Goal: Task Accomplishment & Management: Use online tool/utility

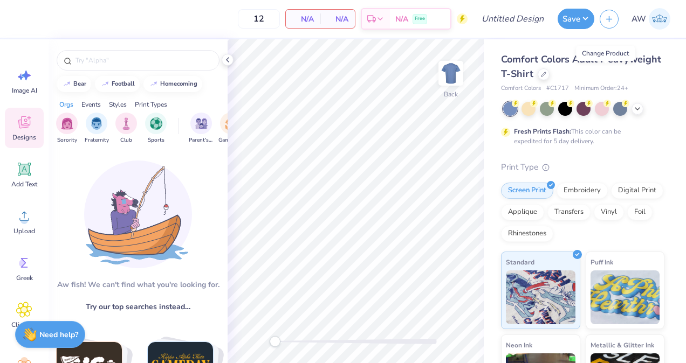
click at [549, 78] on div at bounding box center [544, 74] width 12 height 12
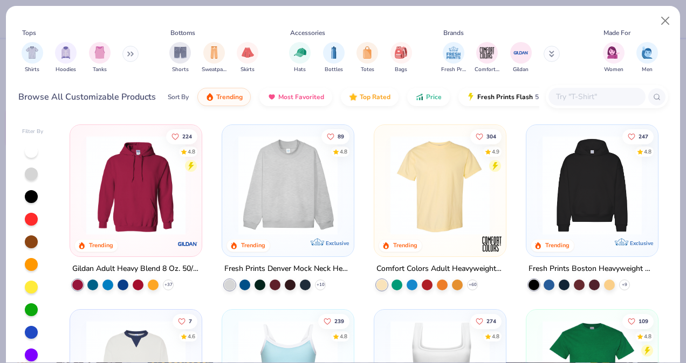
click at [586, 94] on input "text" at bounding box center [596, 97] width 83 height 12
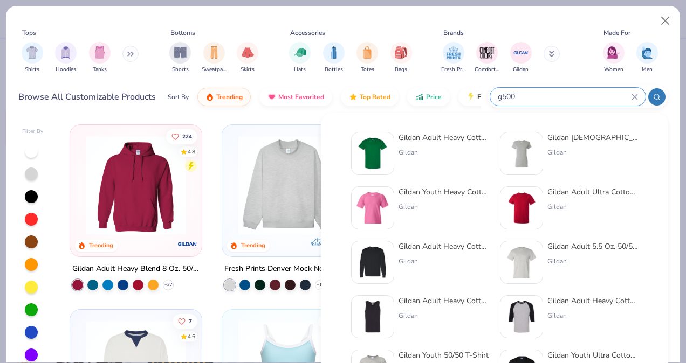
type input "g500"
click at [390, 148] on div at bounding box center [372, 153] width 43 height 43
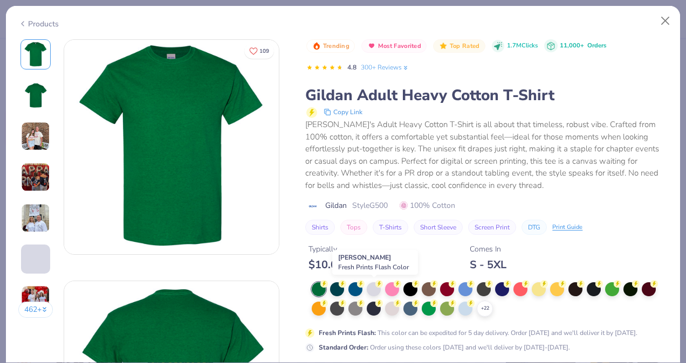
click at [372, 288] on div at bounding box center [374, 290] width 14 height 14
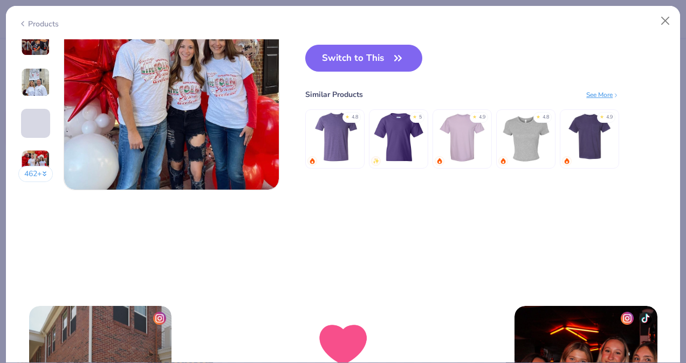
scroll to position [1417, 0]
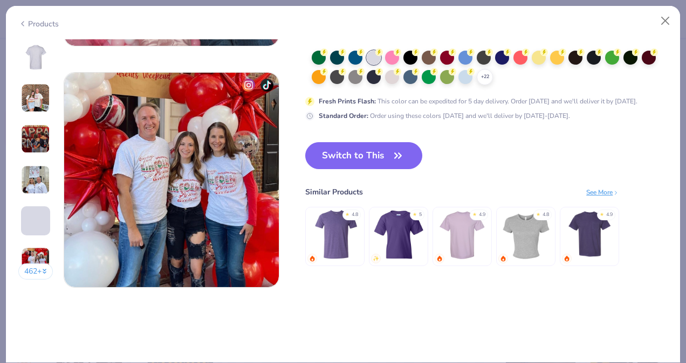
click at [362, 151] on button "Switch to This" at bounding box center [363, 155] width 117 height 27
click at [344, 157] on button "Switch to This" at bounding box center [363, 155] width 117 height 27
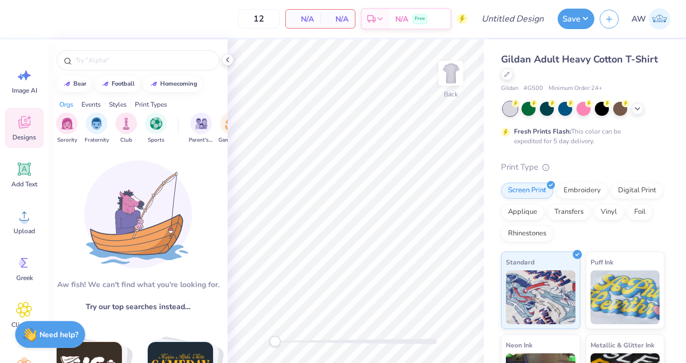
click at [18, 169] on icon at bounding box center [24, 169] width 16 height 16
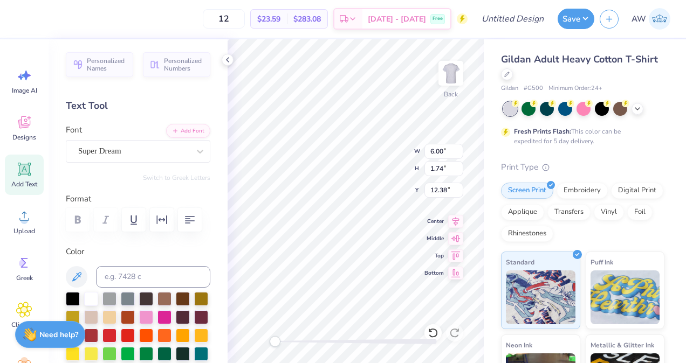
scroll to position [9, 1]
type textarea "dsig"
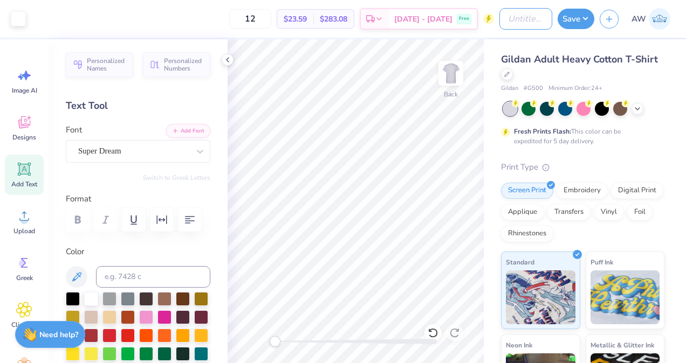
click at [515, 16] on input "Design Title" at bounding box center [525, 19] width 53 height 22
type input "DSig Powderpuff 2025 mock 2"
click at [585, 12] on button "Save" at bounding box center [576, 19] width 37 height 20
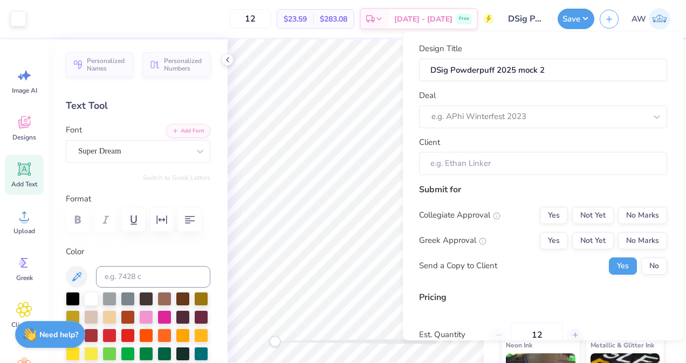
click at [556, 115] on div at bounding box center [538, 116] width 215 height 15
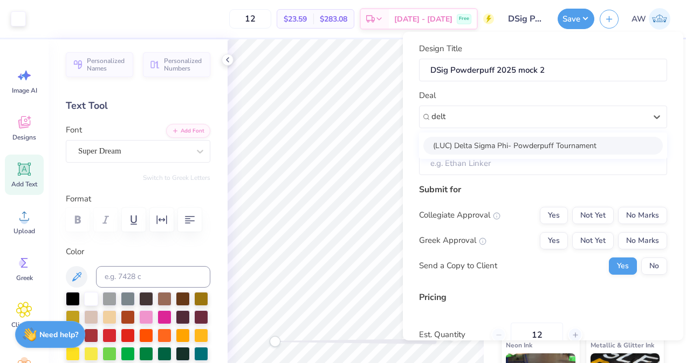
click at [507, 143] on div "(LUC) Delta Sigma Phi- Powderpuff Tournament" at bounding box center [542, 146] width 239 height 18
type input "delt"
type input "[PERSON_NAME]"
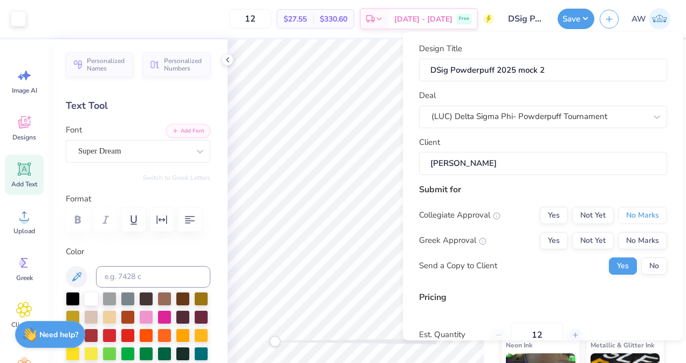
click at [622, 218] on button "No Marks" at bounding box center [642, 215] width 49 height 17
click at [595, 242] on button "Not Yet" at bounding box center [593, 240] width 42 height 17
type input "$27.55"
click at [643, 270] on button "No" at bounding box center [654, 266] width 26 height 17
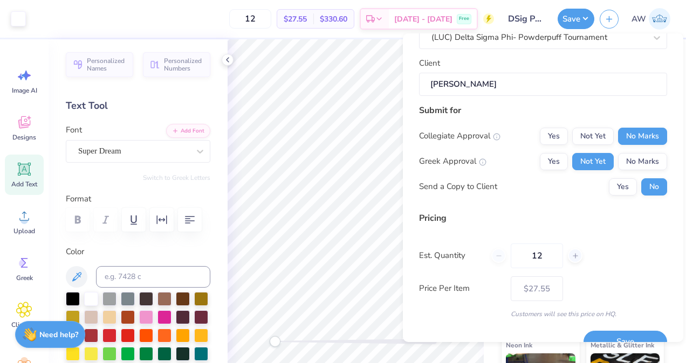
scroll to position [102, 0]
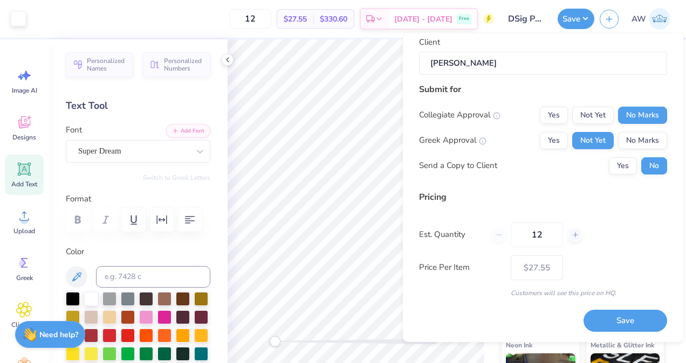
drag, startPoint x: 544, startPoint y: 232, endPoint x: 519, endPoint y: 229, distance: 25.5
click at [519, 229] on input "12" at bounding box center [537, 235] width 52 height 25
type input "210"
type input "$9.78"
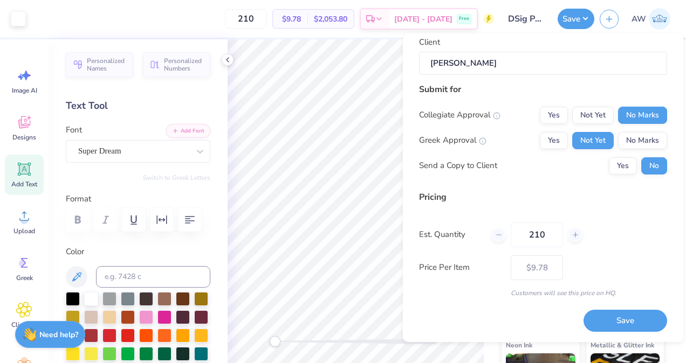
type input "210"
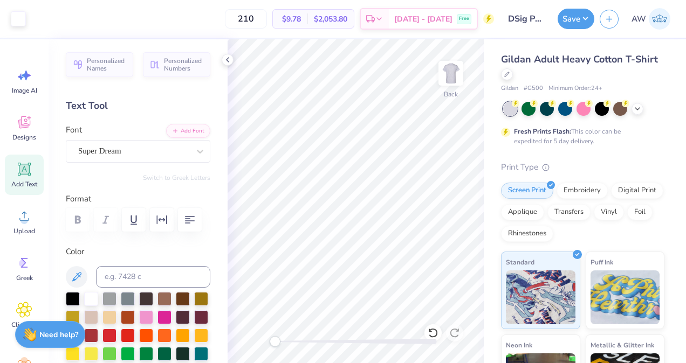
click at [638, 108] on polyline at bounding box center [637, 109] width 4 height 2
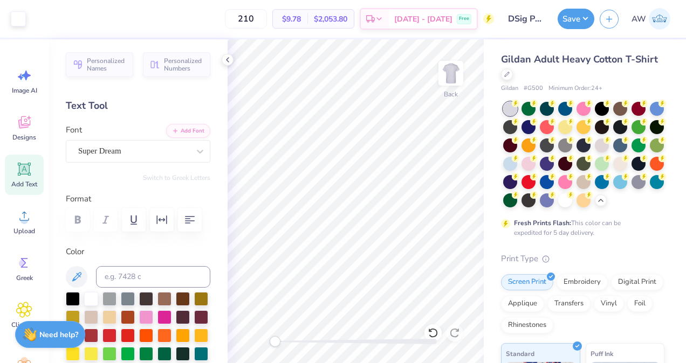
click at [535, 164] on div at bounding box center [528, 164] width 14 height 14
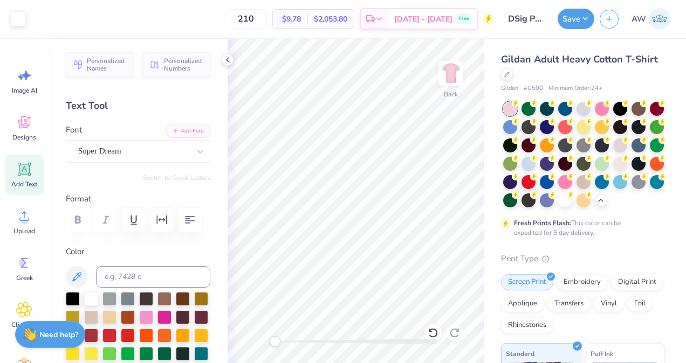
click at [581, 26] on button "Save" at bounding box center [576, 19] width 37 height 20
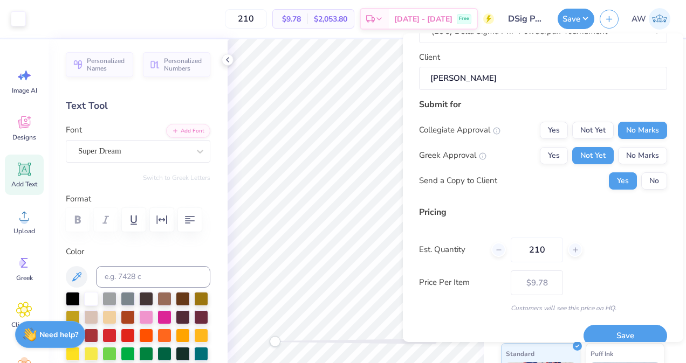
scroll to position [87, 0]
click at [641, 184] on button "No" at bounding box center [654, 180] width 26 height 17
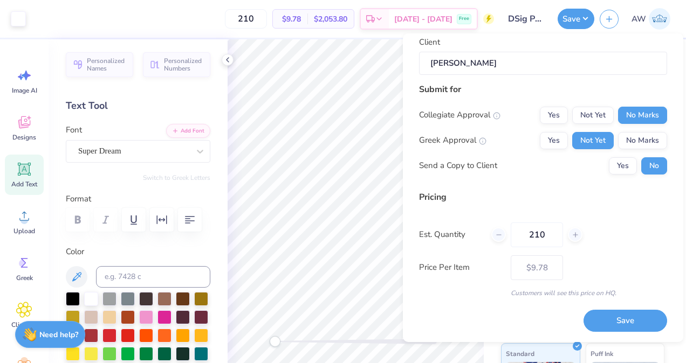
click at [613, 314] on button "Save" at bounding box center [625, 321] width 84 height 22
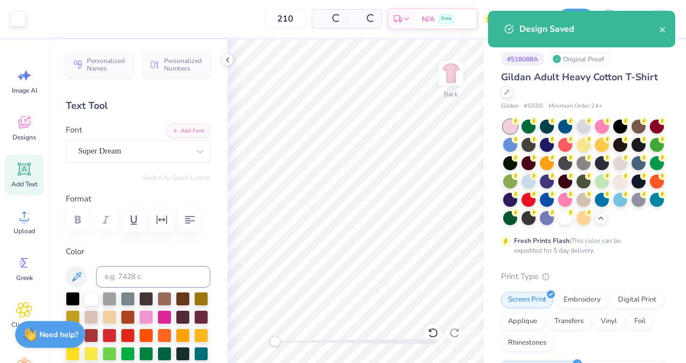
type input "$8.37"
